Goal: Task Accomplishment & Management: Manage account settings

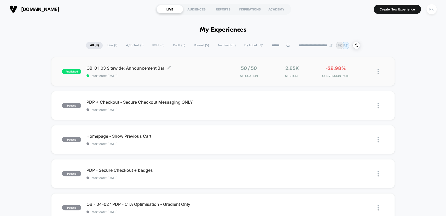
click at [204, 72] on div "OB-01-03 Sitewide: Announcement Bar Click to edit experience details Click to e…" at bounding box center [155, 71] width 136 height 12
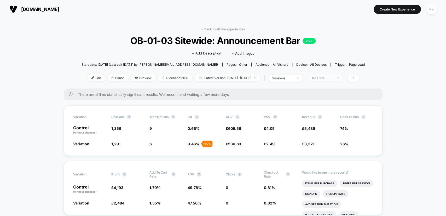
click at [333, 79] on div "No Filter" at bounding box center [322, 78] width 21 height 4
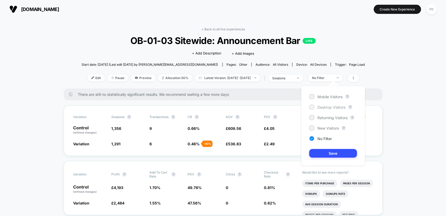
click at [330, 107] on span "Desktop Visitors" at bounding box center [332, 107] width 28 height 4
click at [337, 149] on button "Save" at bounding box center [333, 153] width 48 height 9
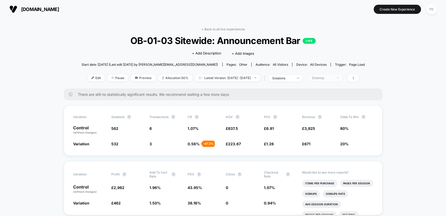
click at [331, 77] on div "Desktop" at bounding box center [322, 78] width 21 height 4
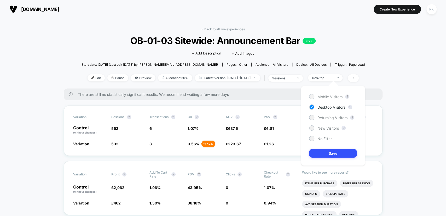
click at [333, 97] on span "Mobile Visitors" at bounding box center [330, 96] width 25 height 4
click at [329, 155] on button "Save" at bounding box center [333, 153] width 48 height 9
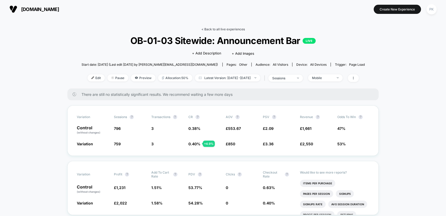
click at [224, 29] on link "< Back to all live experiences" at bounding box center [223, 29] width 43 height 4
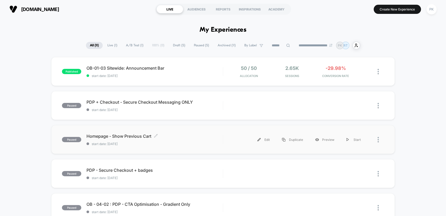
click at [161, 142] on span "start date: [DATE]" at bounding box center [155, 144] width 136 height 4
